Goal: Information Seeking & Learning: Check status

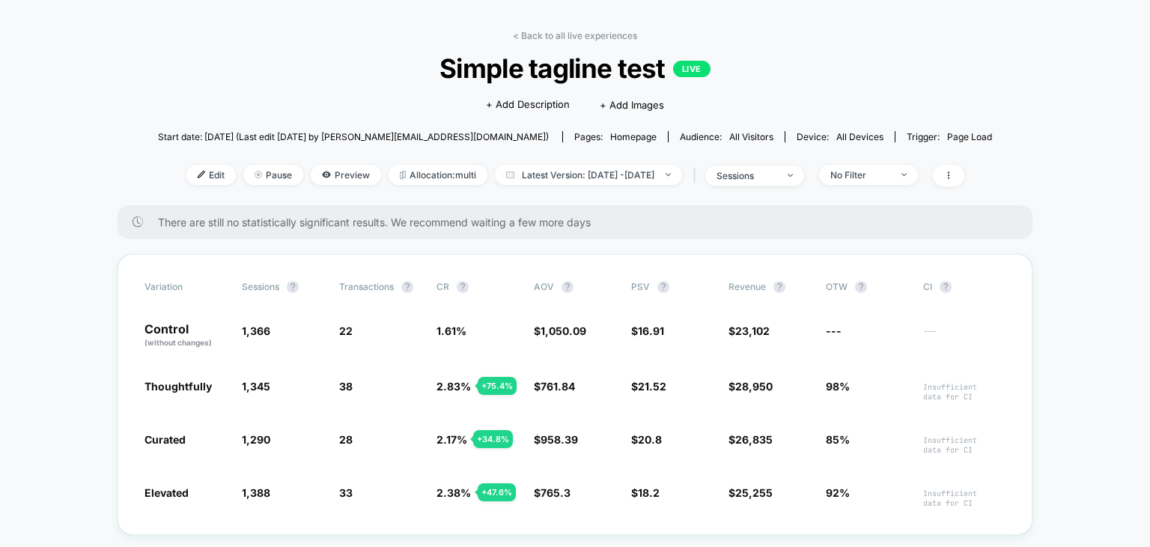
scroll to position [75, 0]
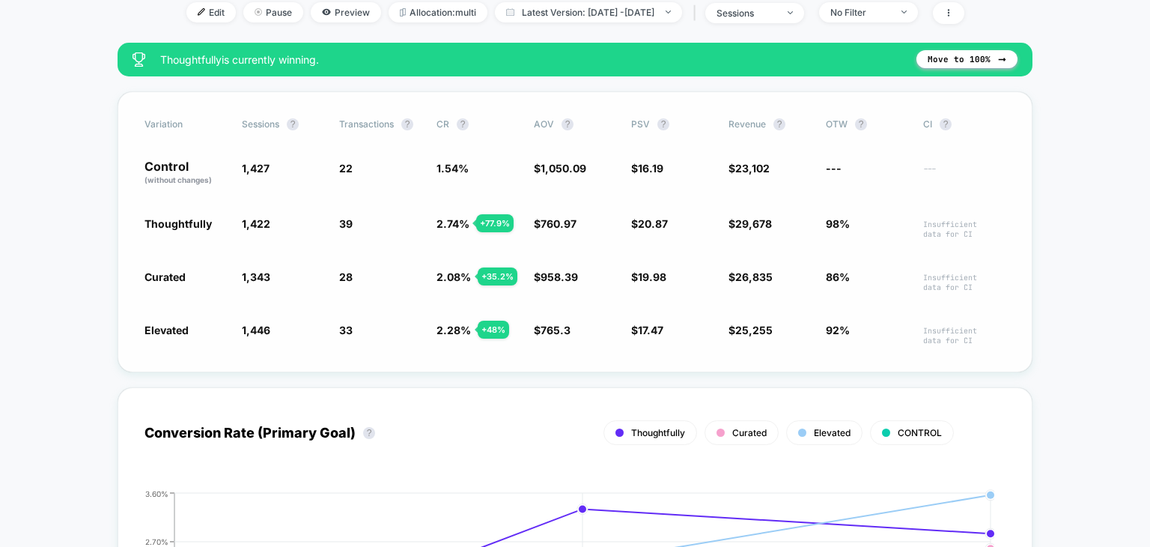
scroll to position [225, 0]
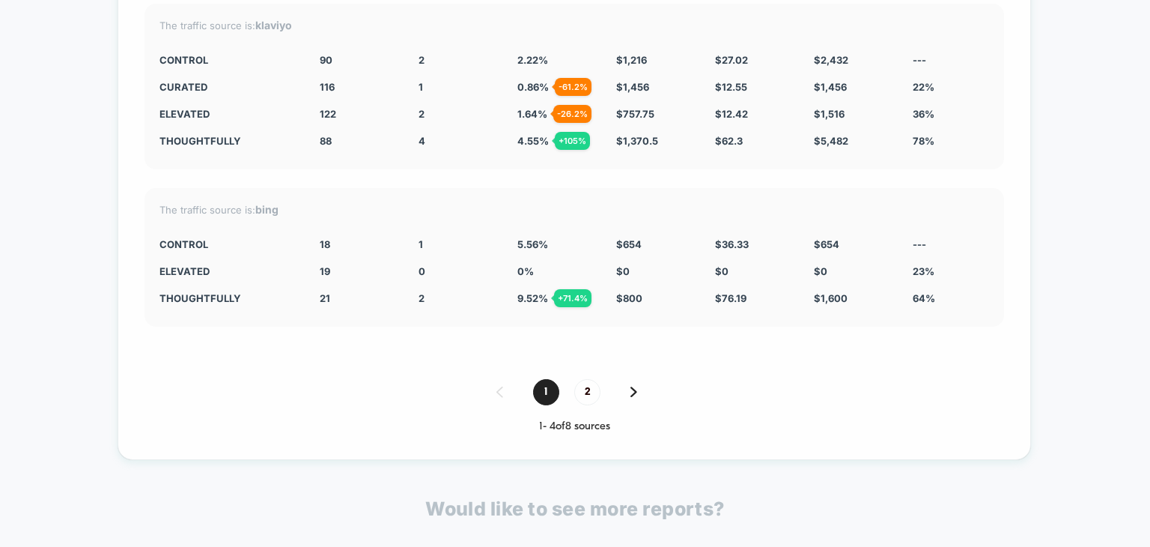
scroll to position [2846, 0]
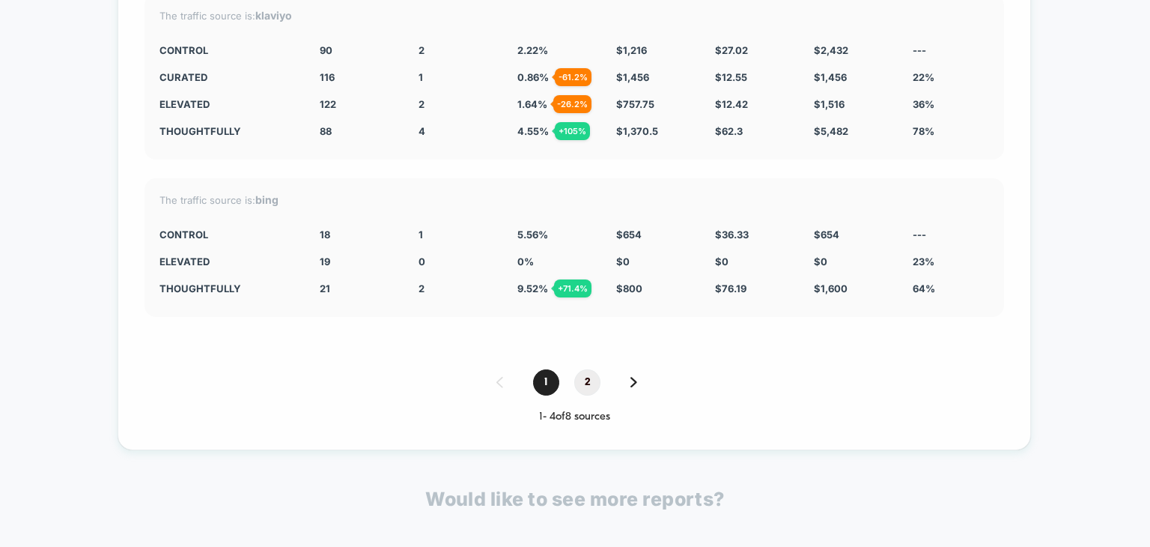
click at [590, 369] on span "2" at bounding box center [587, 382] width 26 height 26
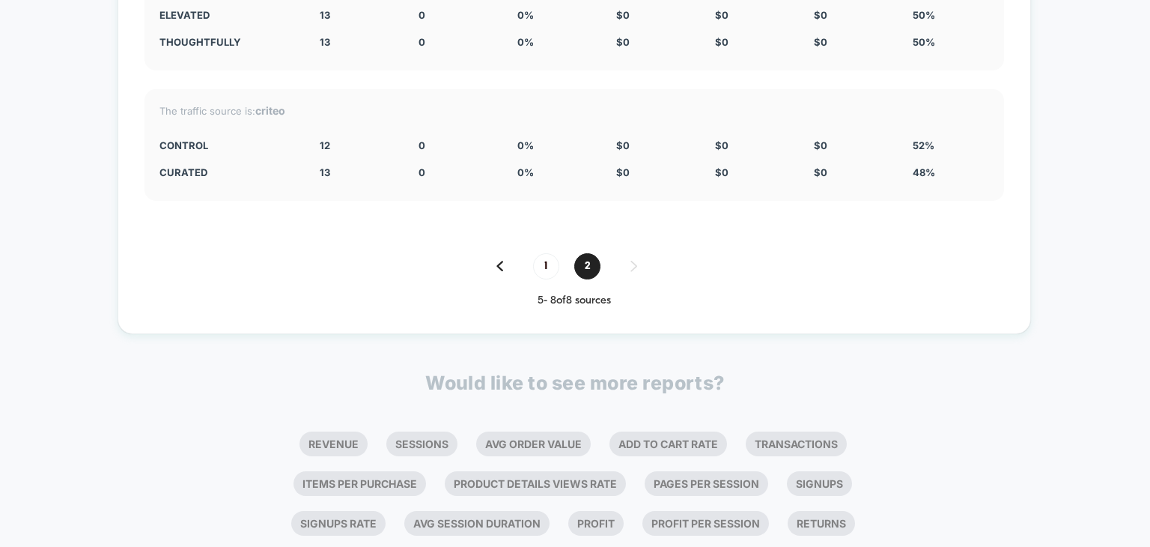
scroll to position [3037, 0]
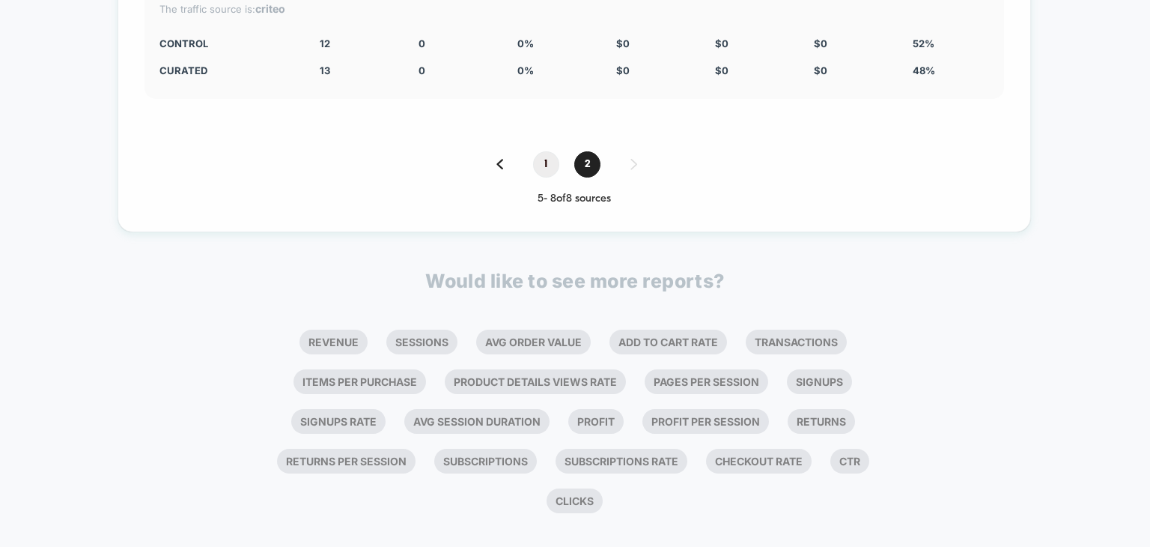
click at [551, 151] on span "1" at bounding box center [546, 164] width 26 height 26
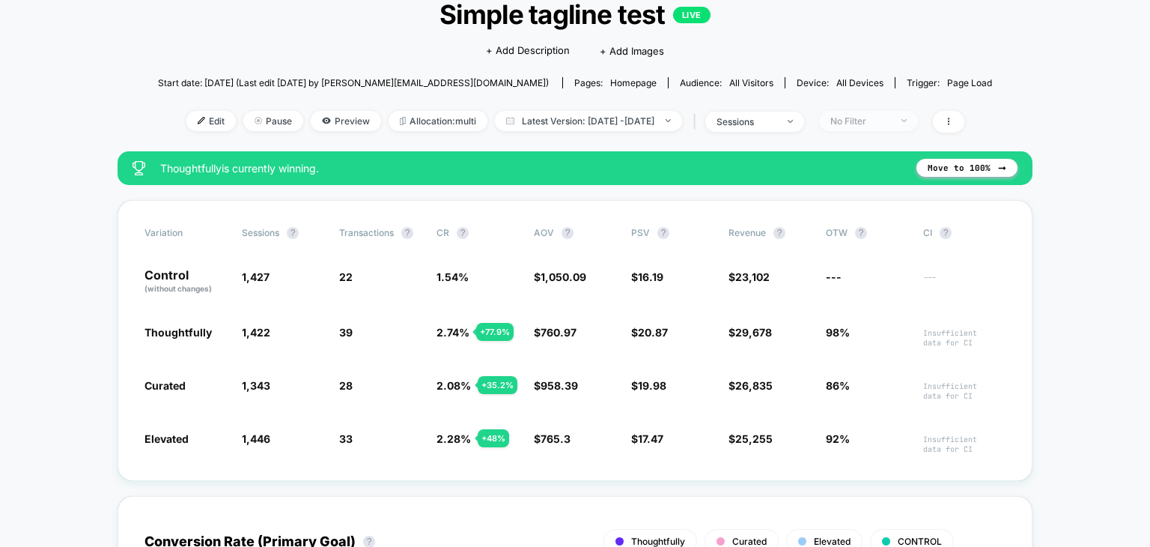
scroll to position [150, 0]
